Goal: Check status

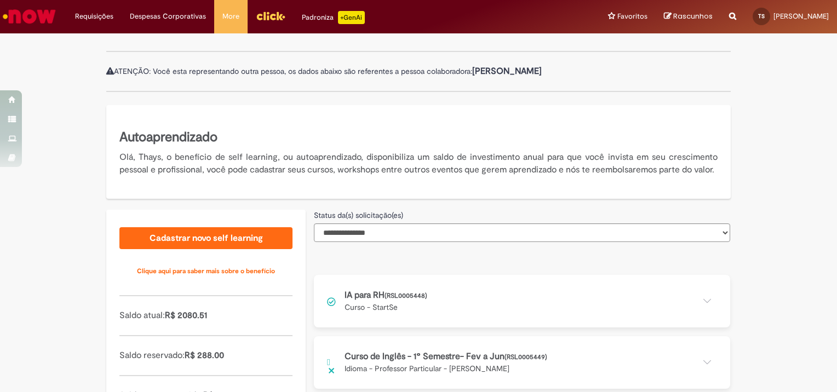
scroll to position [197, 0]
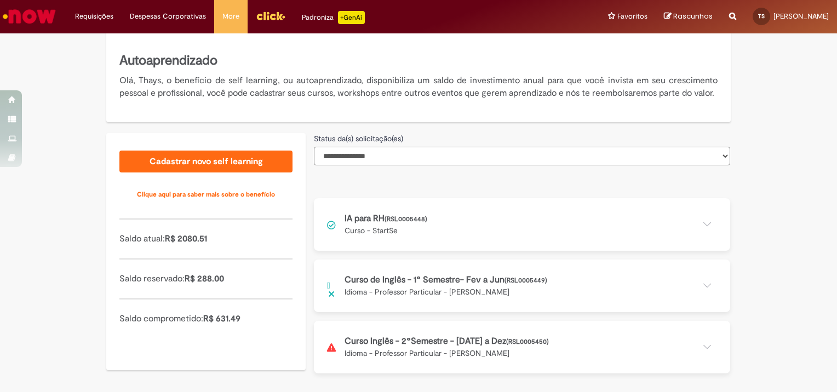
click at [340, 161] on select "**********" at bounding box center [522, 156] width 416 height 19
click at [453, 128] on div "**********" at bounding box center [418, 176] width 641 height 431
click at [403, 345] on button at bounding box center [522, 347] width 416 height 53
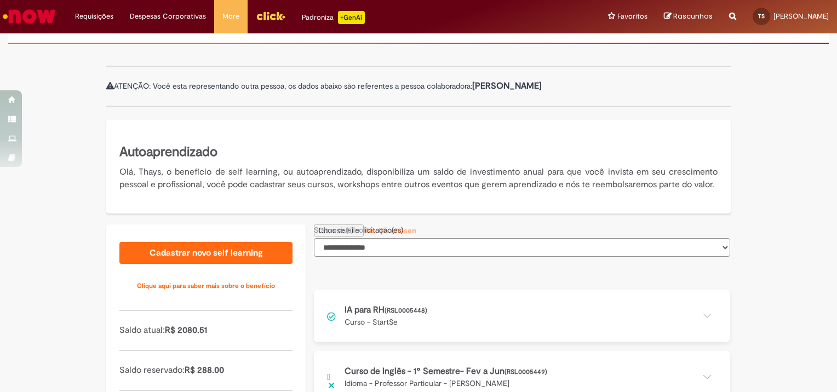
scroll to position [0, 0]
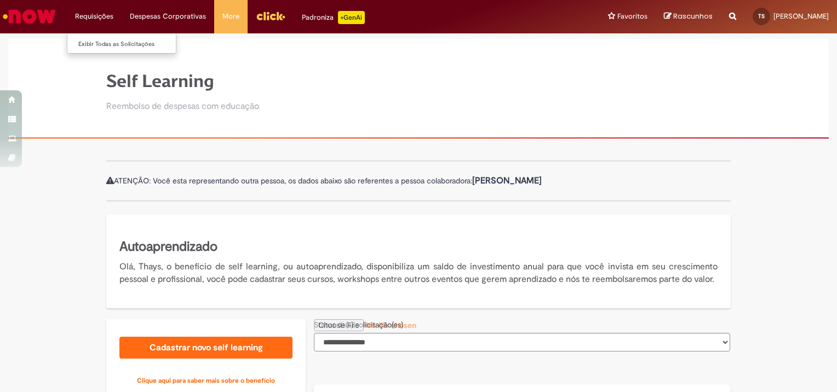
click at [91, 17] on li "Requisições Exibir Todas as Solicitações" at bounding box center [94, 16] width 55 height 33
click at [109, 13] on li "Requisições Exibir Todas as Solicitações" at bounding box center [94, 16] width 55 height 33
click at [115, 43] on link "Exibir Todas as Solicitações" at bounding box center [127, 44] width 120 height 12
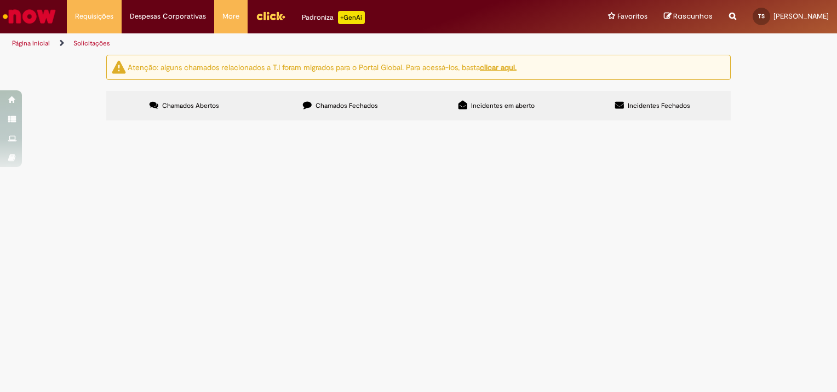
click at [350, 101] on span "Chamados Fechados" at bounding box center [346, 105] width 62 height 9
click at [477, 113] on label "Incidentes em aberto" at bounding box center [496, 106] width 156 height 30
click at [638, 114] on label "Incidentes Fechados" at bounding box center [652, 106] width 156 height 30
